Goal: Find specific page/section: Find specific page/section

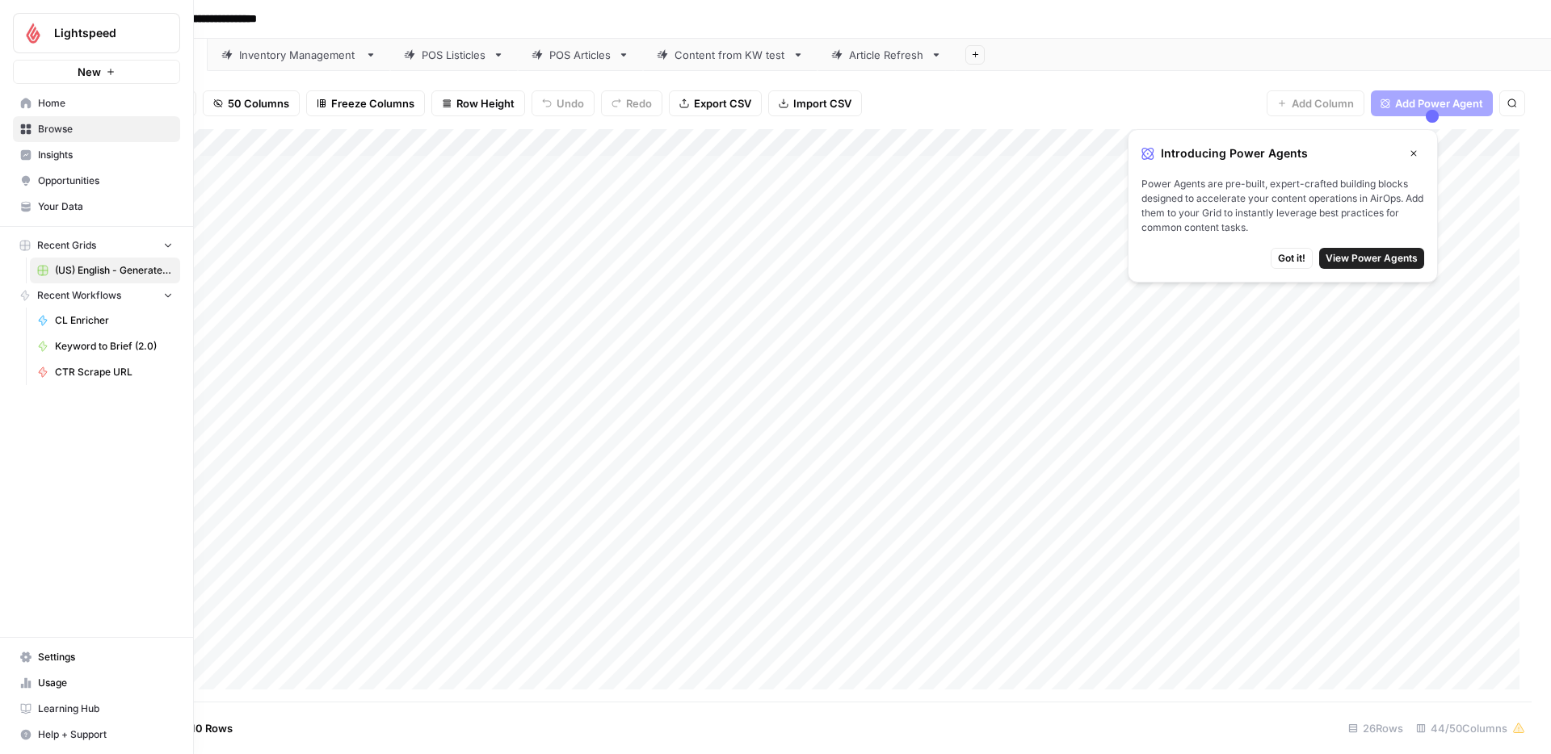
click at [52, 109] on span "Home" at bounding box center [105, 103] width 135 height 15
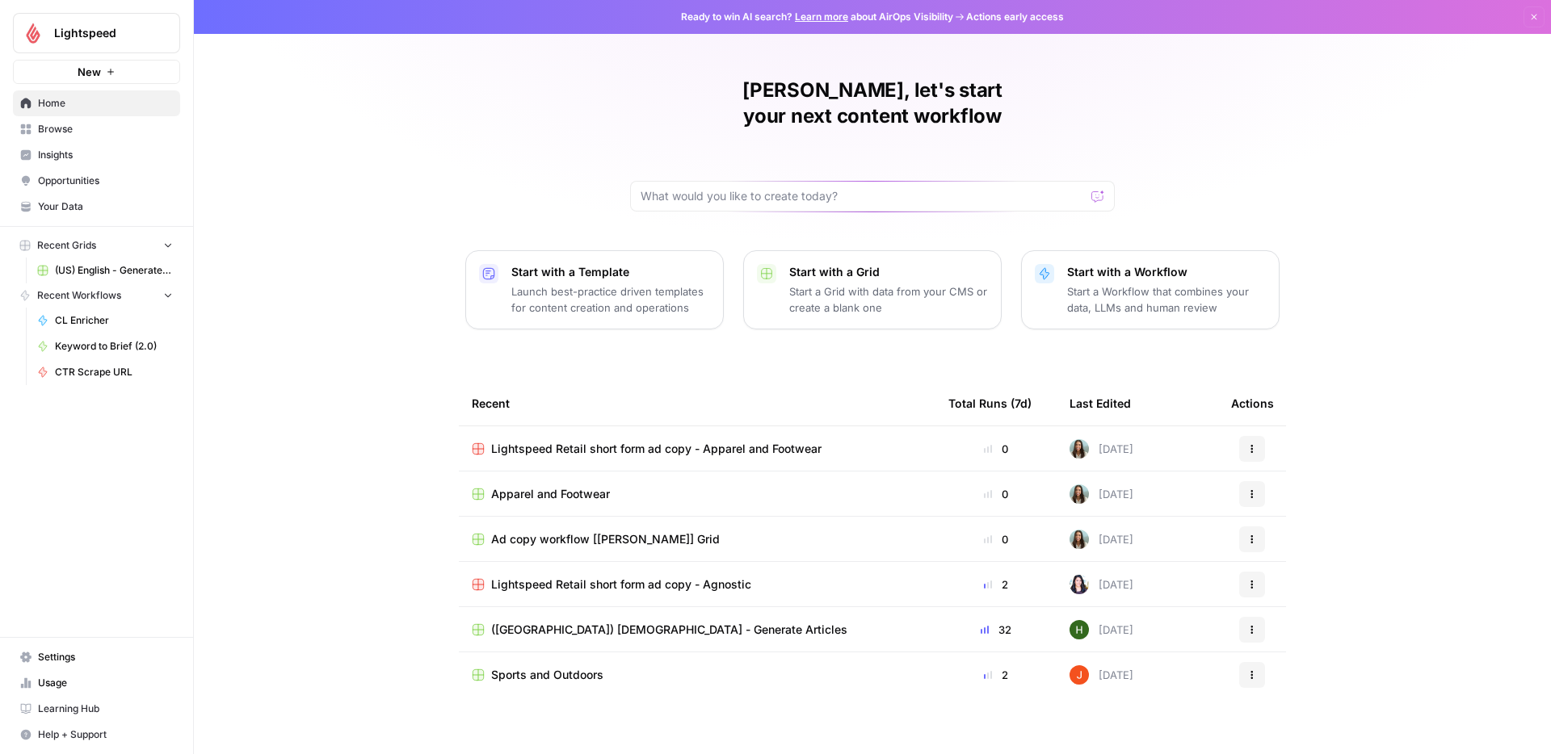
click at [722, 441] on span "Lightspeed Retail short form ad copy - Apparel and Footwear" at bounding box center [656, 449] width 330 height 16
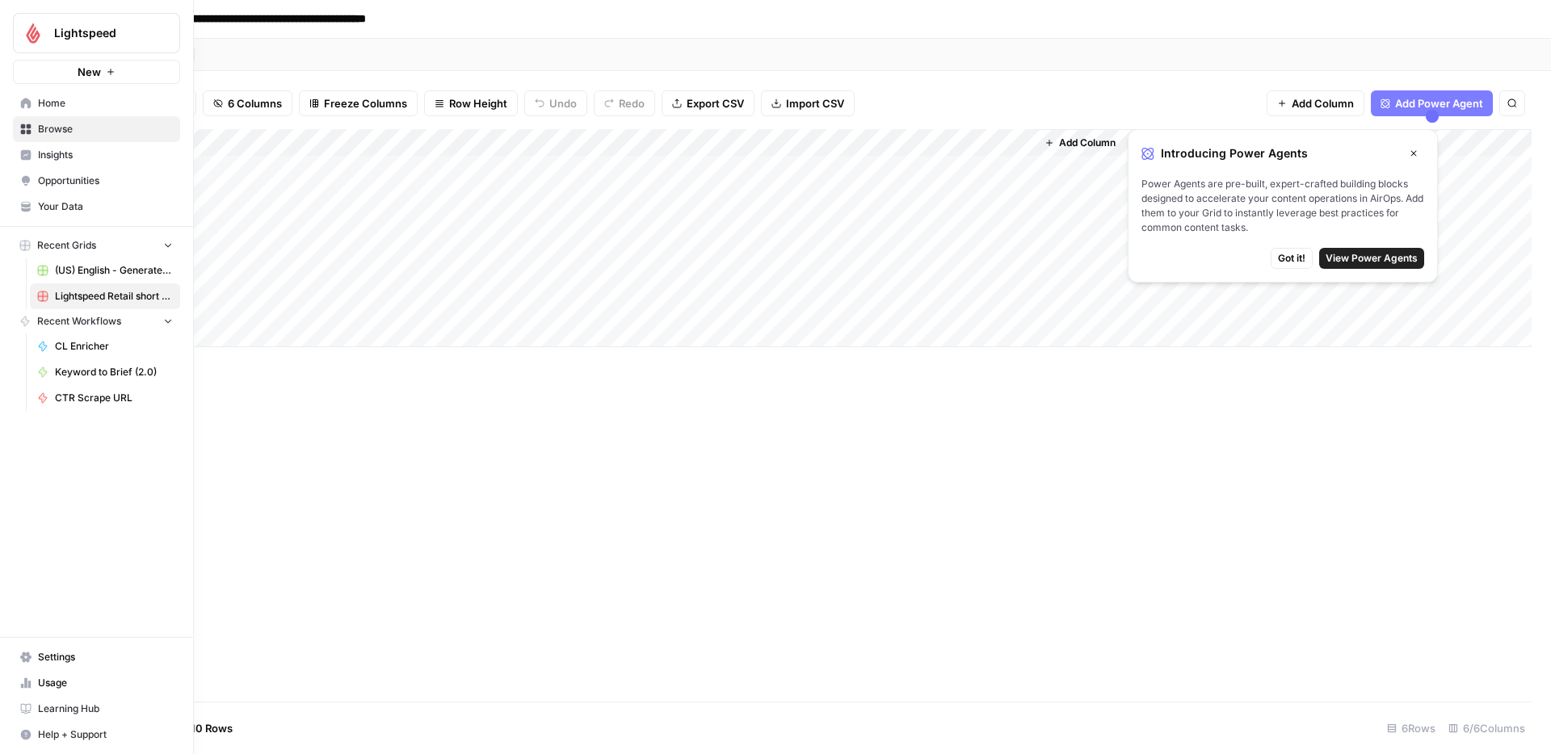
click at [23, 100] on icon at bounding box center [26, 103] width 10 height 10
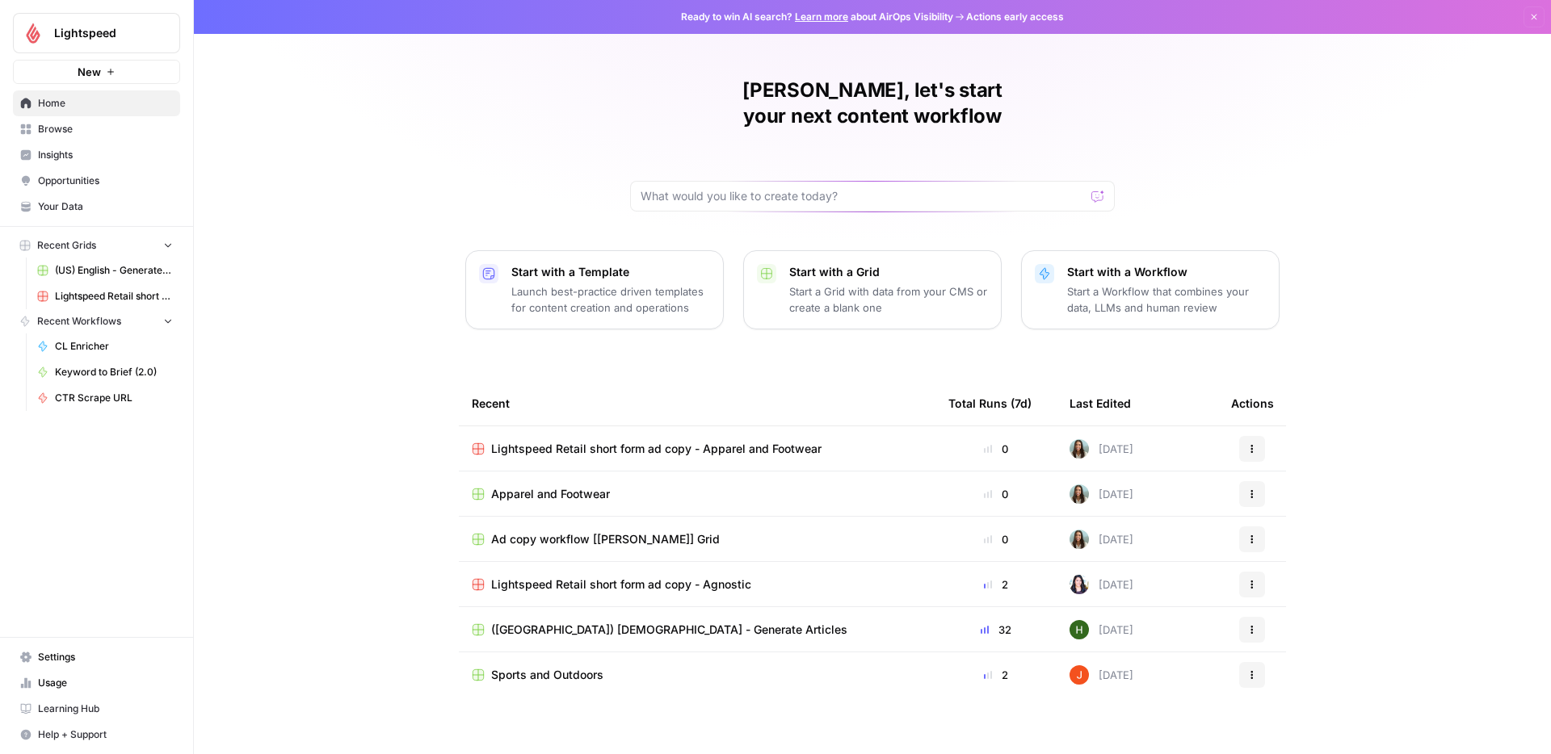
click at [571, 486] on span "Apparel and Footwear" at bounding box center [550, 494] width 119 height 16
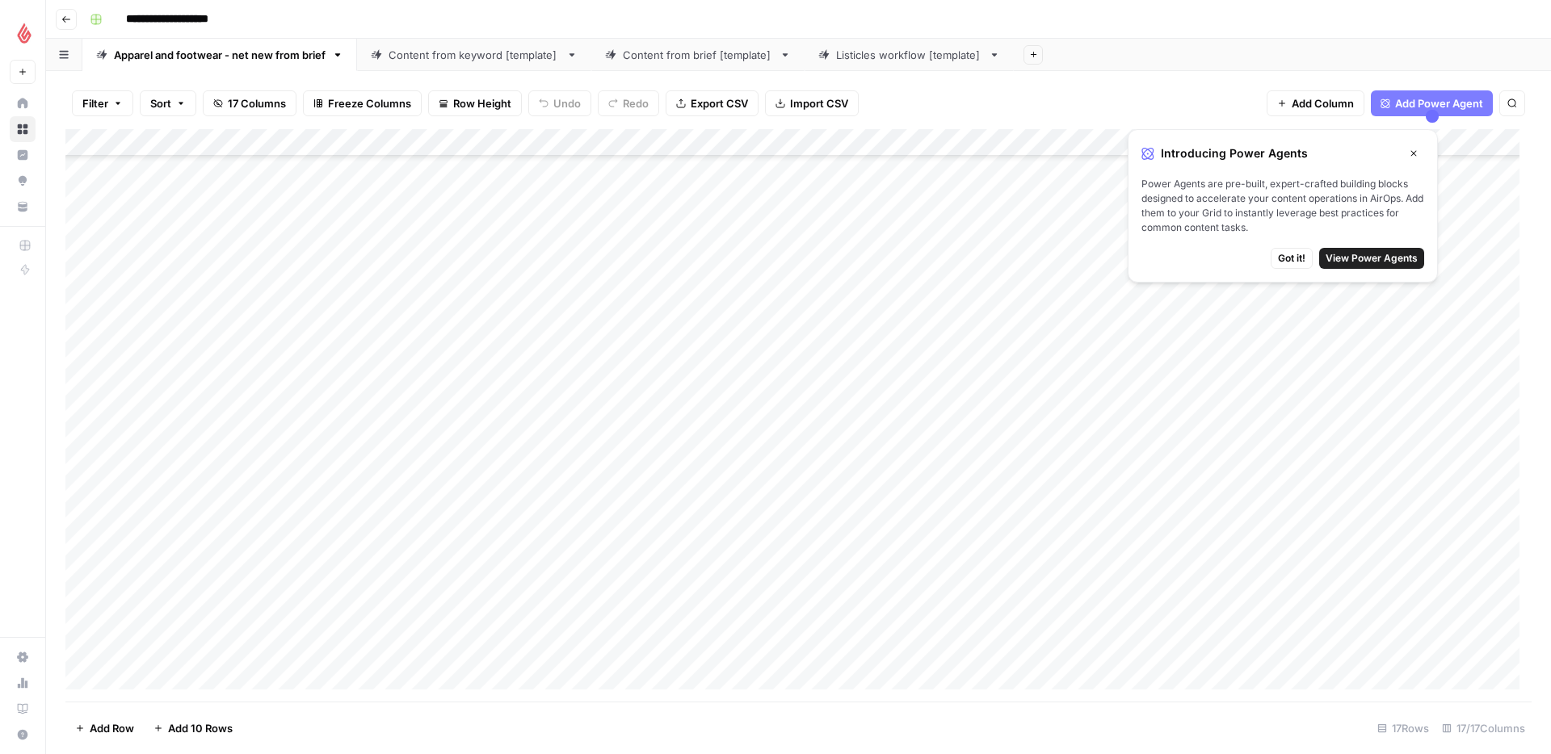
scroll to position [701, 0]
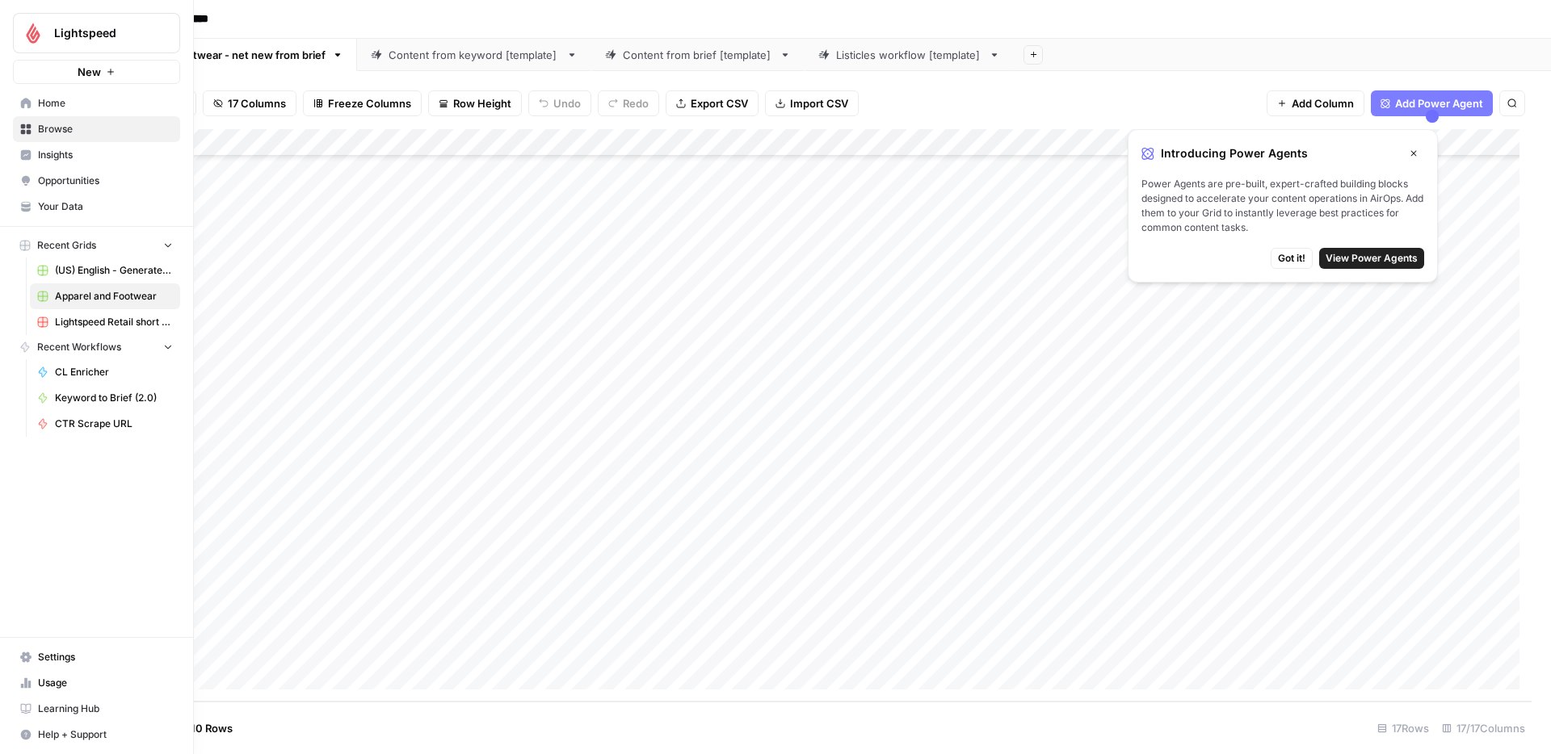
click at [105, 325] on span "Lightspeed Retail short form ad copy - Apparel and Footwear" at bounding box center [114, 322] width 118 height 15
